Goal: Task Accomplishment & Management: Use online tool/utility

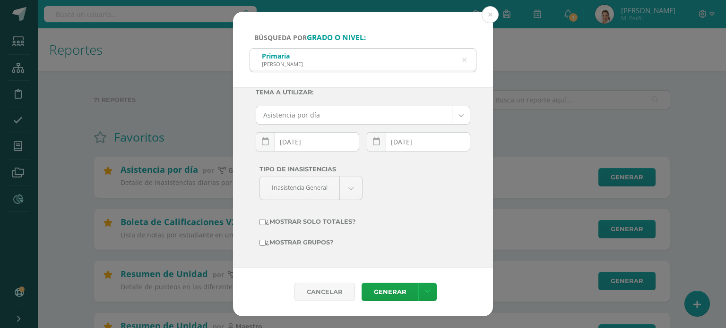
click at [494, 14] on button at bounding box center [489, 14] width 17 height 17
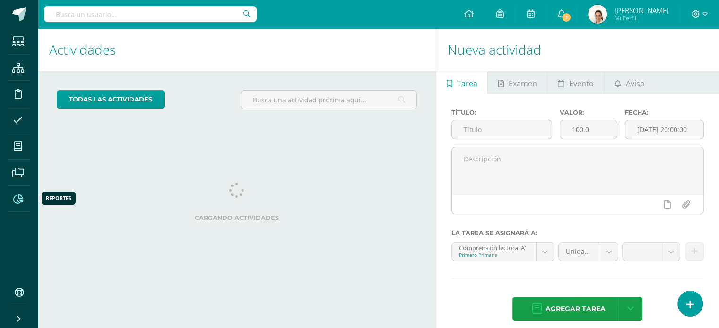
click at [17, 198] on icon at bounding box center [18, 199] width 10 height 9
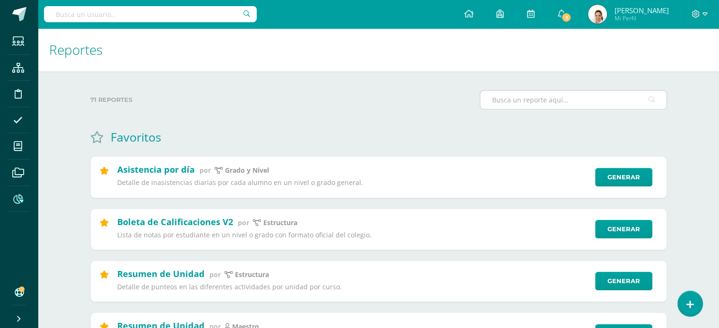
click at [552, 105] on input "text" at bounding box center [573, 100] width 186 height 18
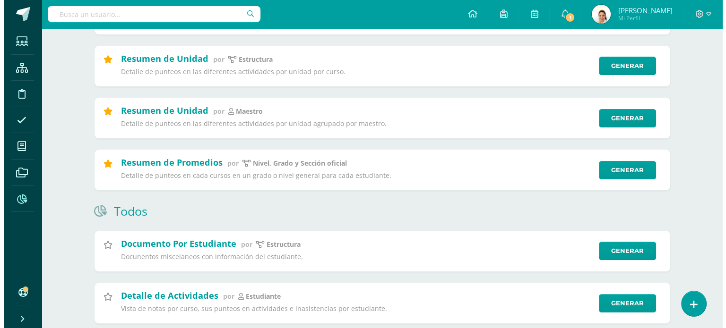
scroll to position [220, 0]
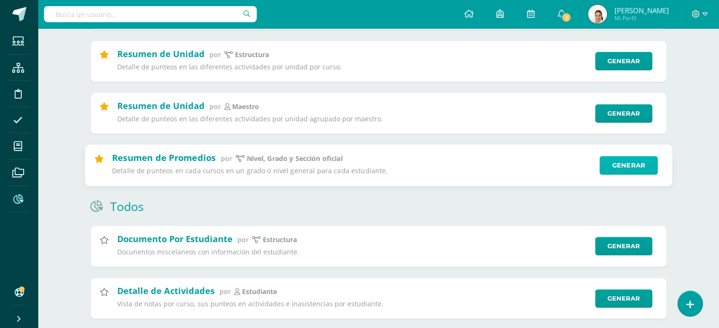
click at [623, 162] on link "Generar" at bounding box center [628, 165] width 58 height 19
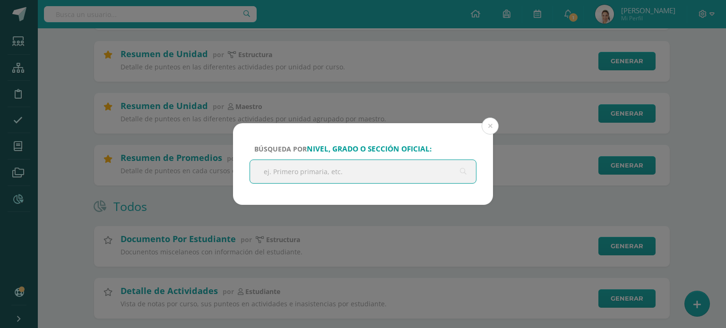
click at [340, 183] on input "text" at bounding box center [363, 171] width 226 height 23
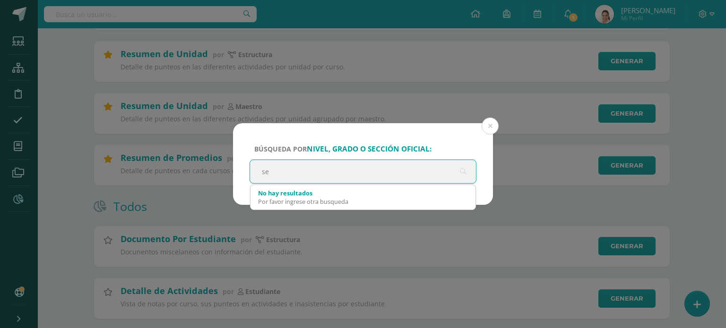
type input "sex"
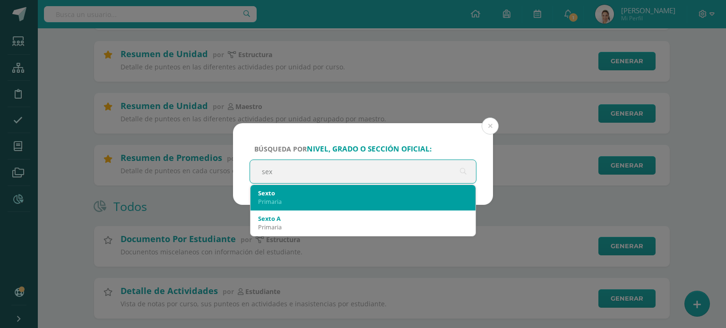
click at [308, 197] on div "Primaria" at bounding box center [363, 201] width 210 height 9
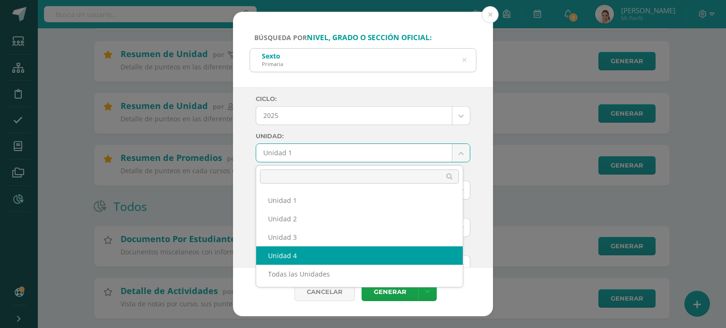
select select "Unidad 4"
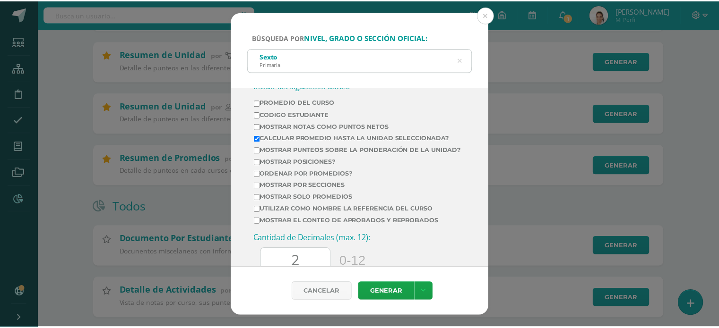
scroll to position [385, 0]
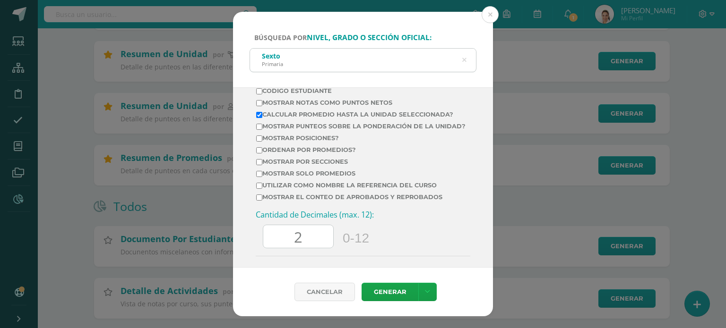
click at [261, 100] on input "Mostrar Notas Como Puntos Netos" at bounding box center [259, 103] width 6 height 6
checkbox input "true"
click at [377, 293] on link "Generar" at bounding box center [389, 292] width 57 height 18
click at [495, 11] on button at bounding box center [489, 14] width 17 height 17
